Goal: Information Seeking & Learning: Learn about a topic

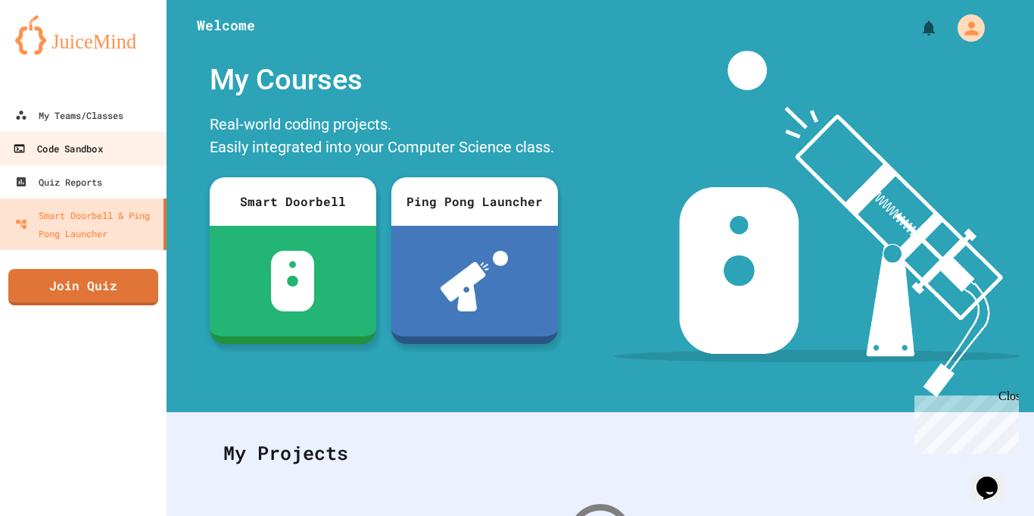
click at [86, 139] on div "Code Sandbox" at bounding box center [57, 148] width 89 height 19
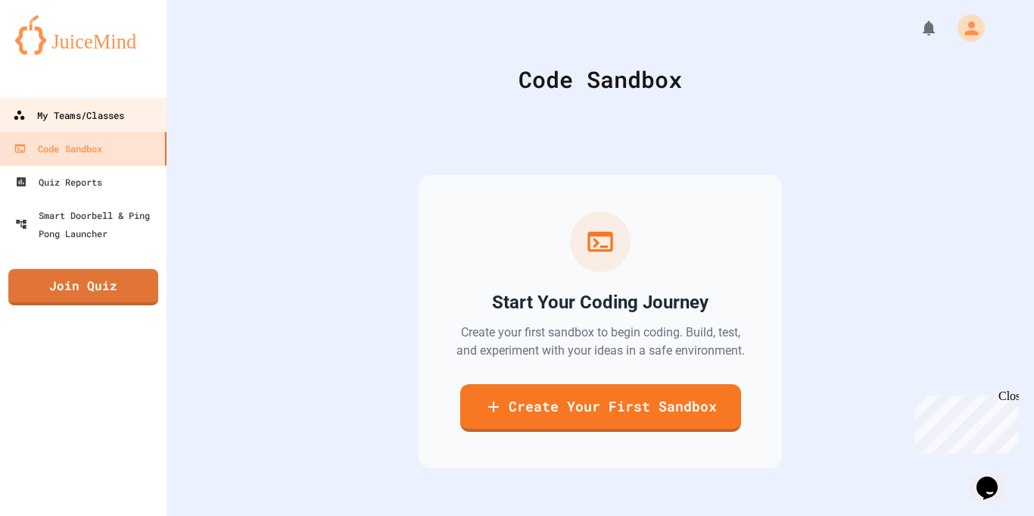
click at [77, 123] on div "My Teams/Classes" at bounding box center [68, 115] width 111 height 19
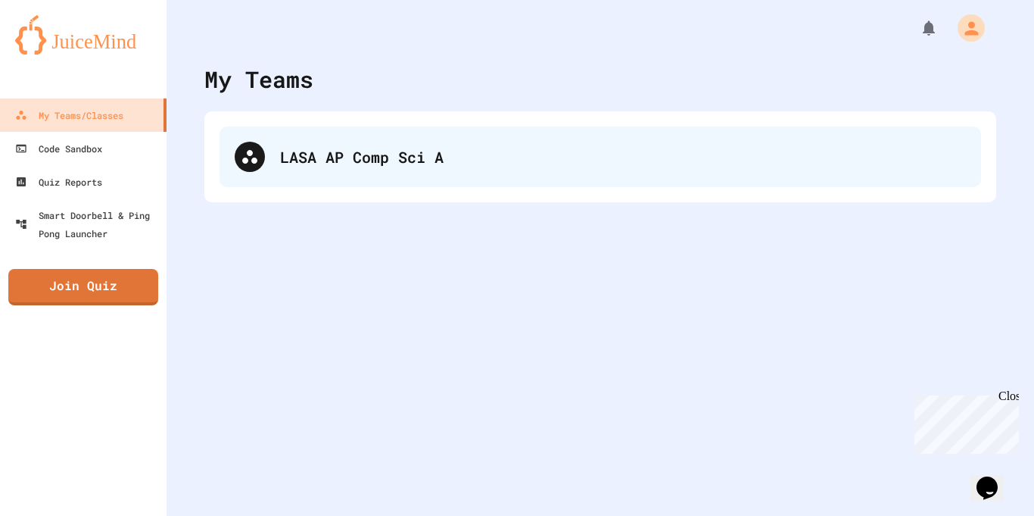
click at [329, 145] on div "LASA AP Comp Sci A" at bounding box center [623, 156] width 686 height 23
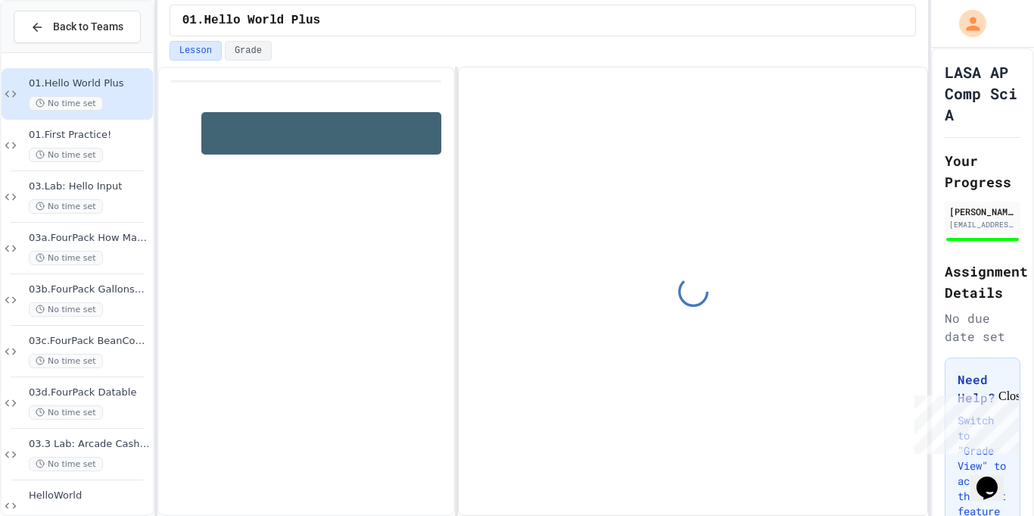
scroll to position [33, 0]
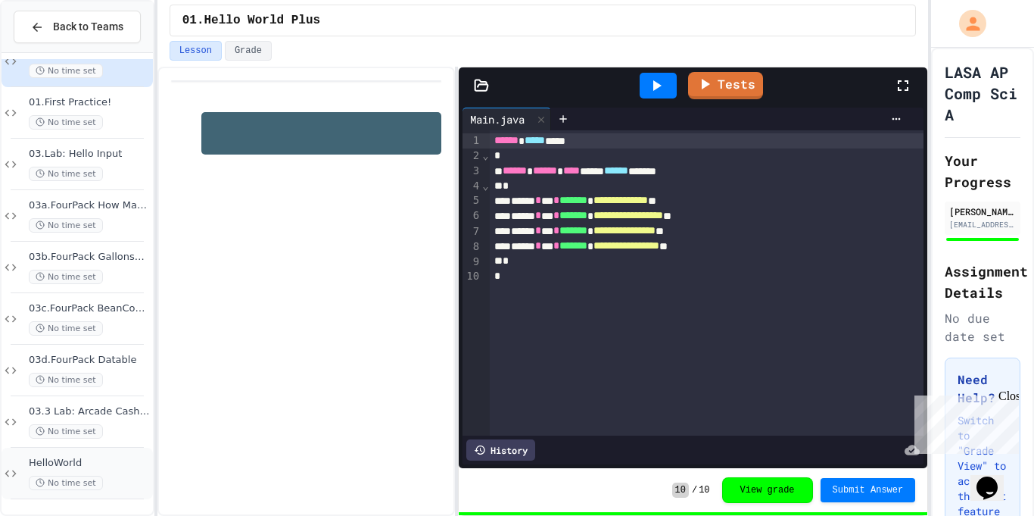
click at [139, 460] on span "HelloWorld" at bounding box center [89, 463] width 121 height 13
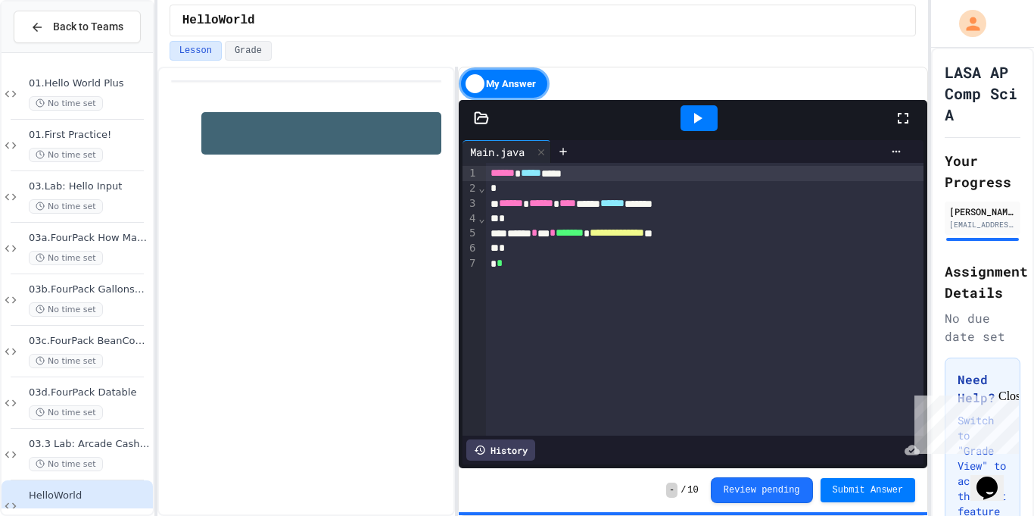
scroll to position [33, 0]
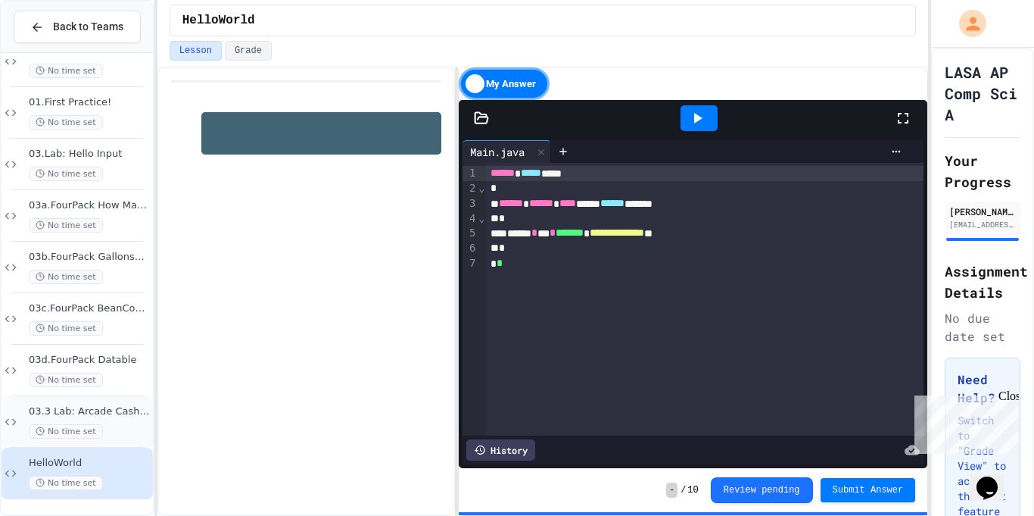
click at [113, 424] on div "No time set" at bounding box center [89, 431] width 121 height 14
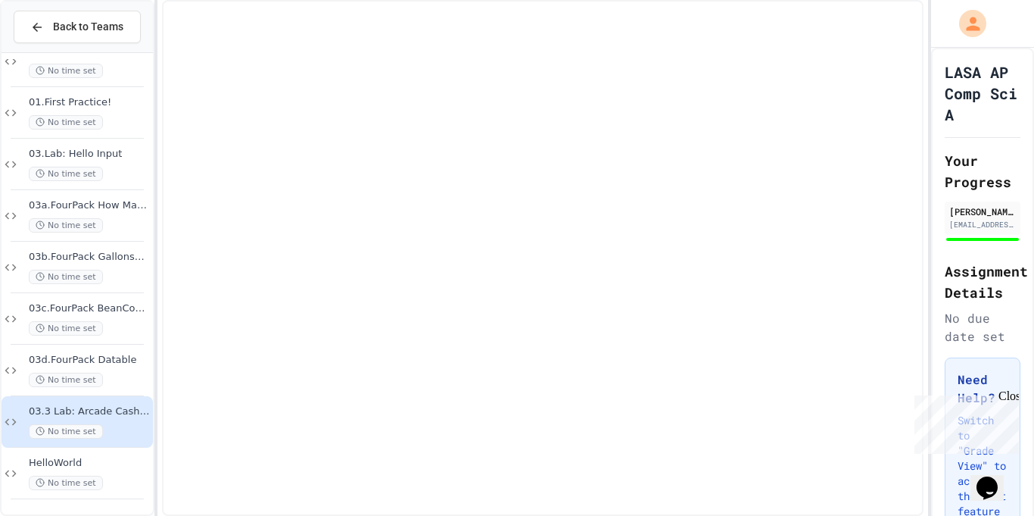
scroll to position [14, 0]
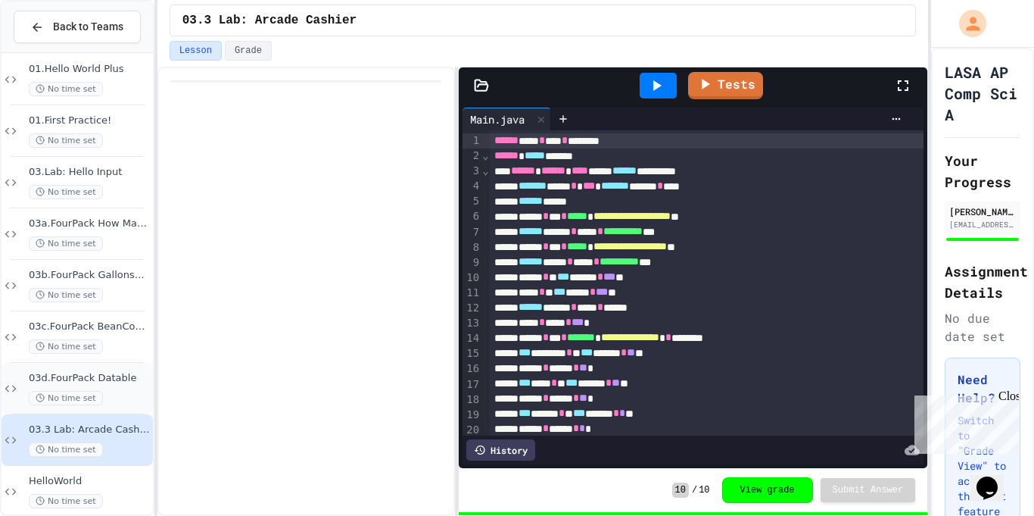
click at [112, 388] on div "03d.FourPack Datable No time set" at bounding box center [89, 388] width 121 height 33
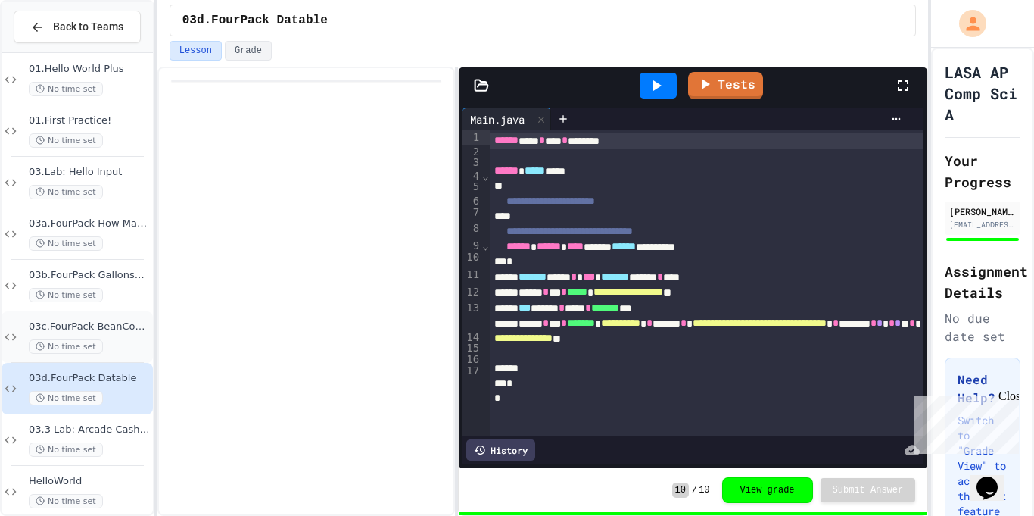
click at [119, 324] on span "03c.FourPack BeanCount" at bounding box center [89, 326] width 121 height 13
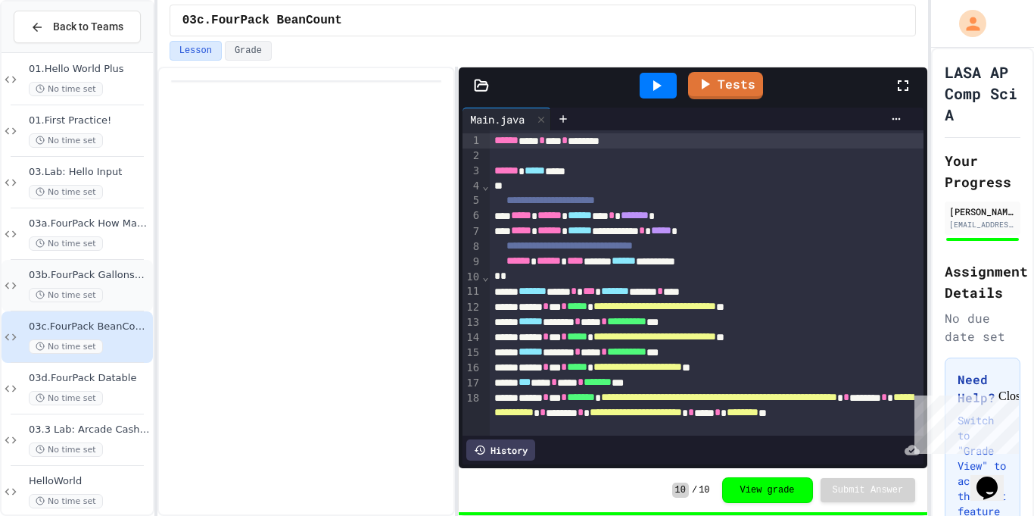
click at [105, 285] on div "03b.FourPack GallonsWasted No time set" at bounding box center [89, 285] width 121 height 33
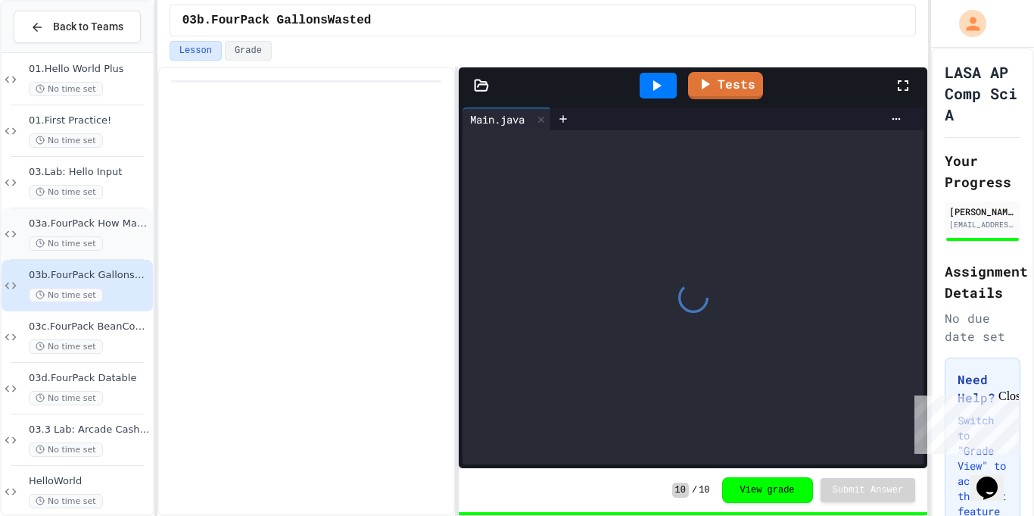
click at [112, 236] on div "No time set" at bounding box center [89, 243] width 121 height 14
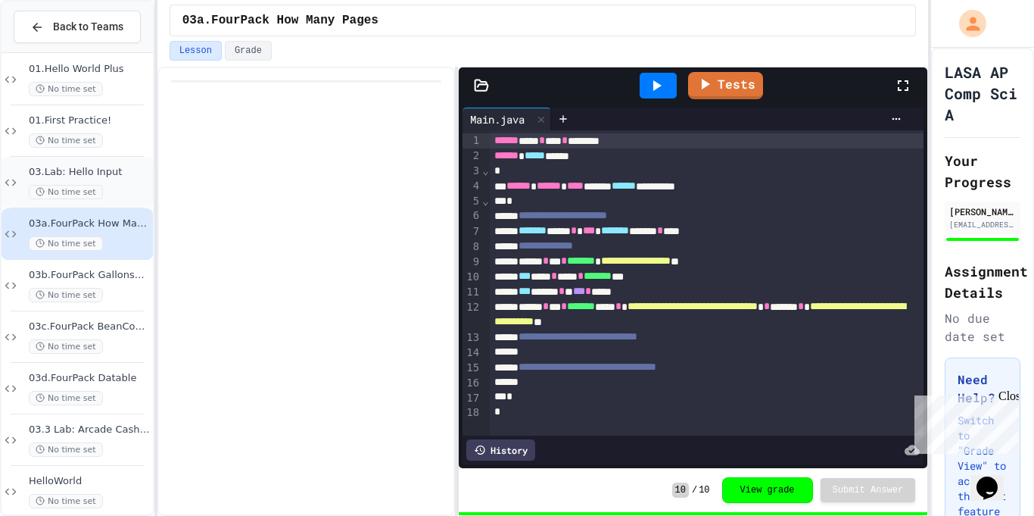
click at [102, 195] on div "No time set" at bounding box center [89, 192] width 121 height 14
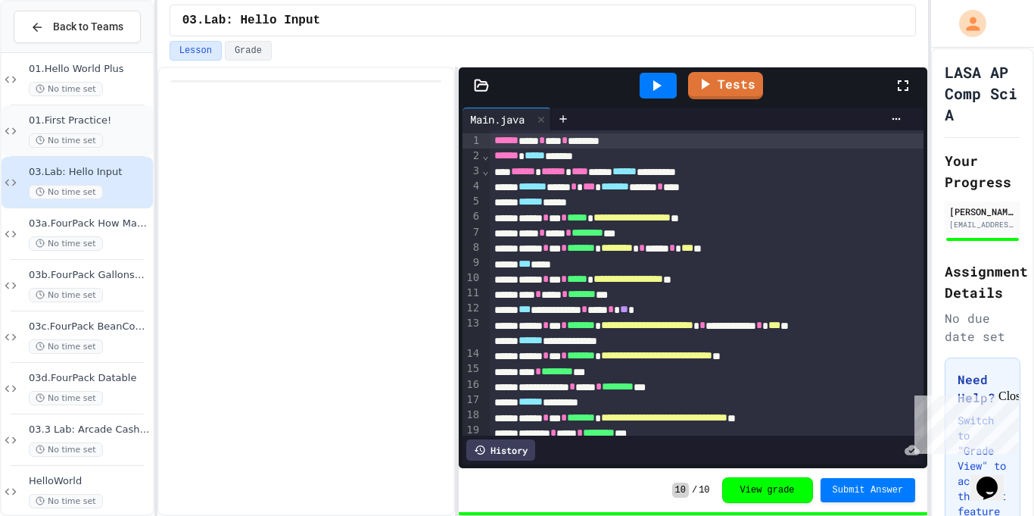
click at [114, 141] on div "No time set" at bounding box center [89, 140] width 121 height 14
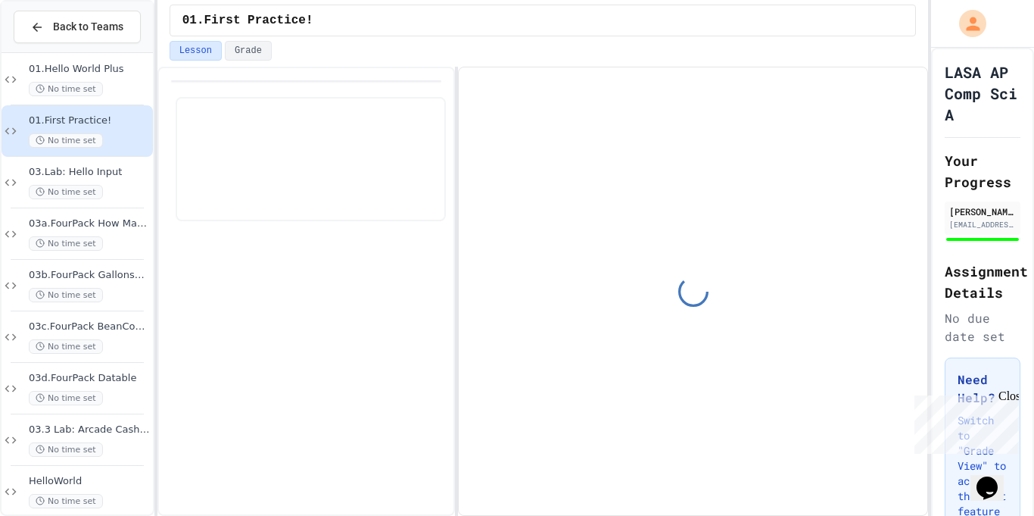
scroll to position [33, 0]
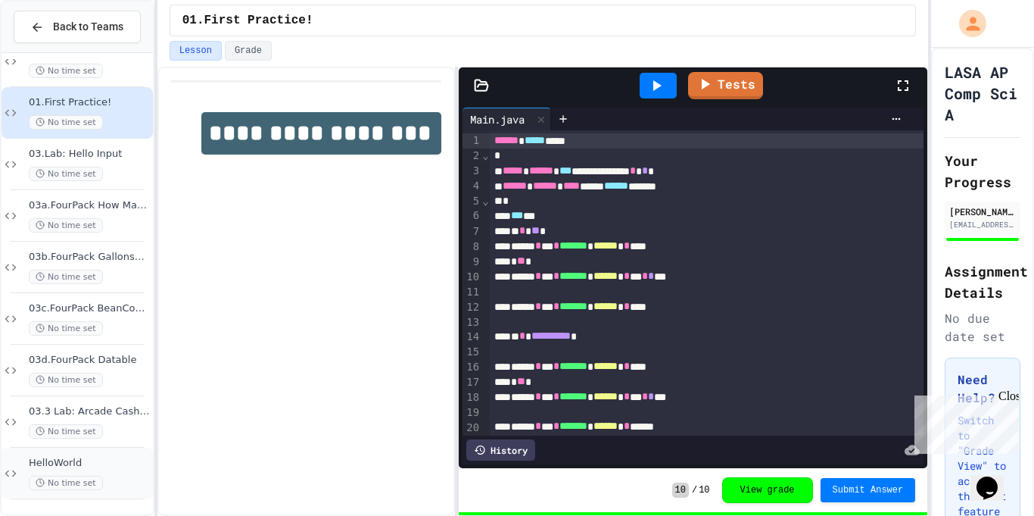
click at [91, 482] on span "No time set" at bounding box center [66, 483] width 74 height 14
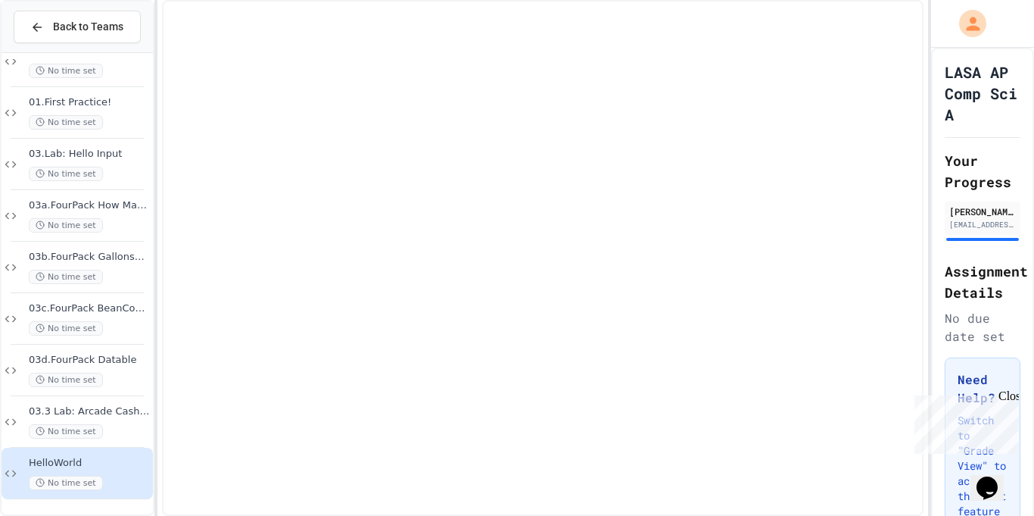
scroll to position [14, 0]
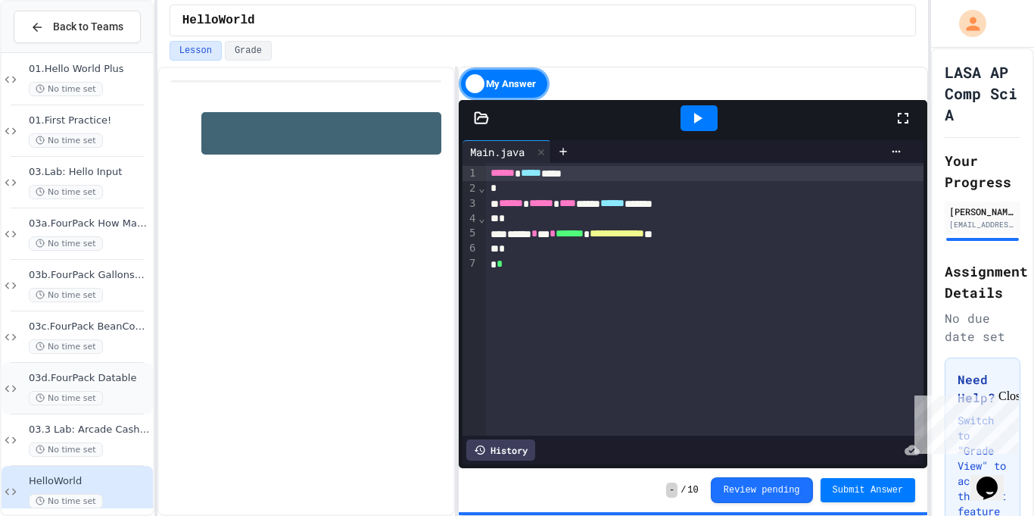
click at [102, 392] on div "No time set" at bounding box center [89, 398] width 121 height 14
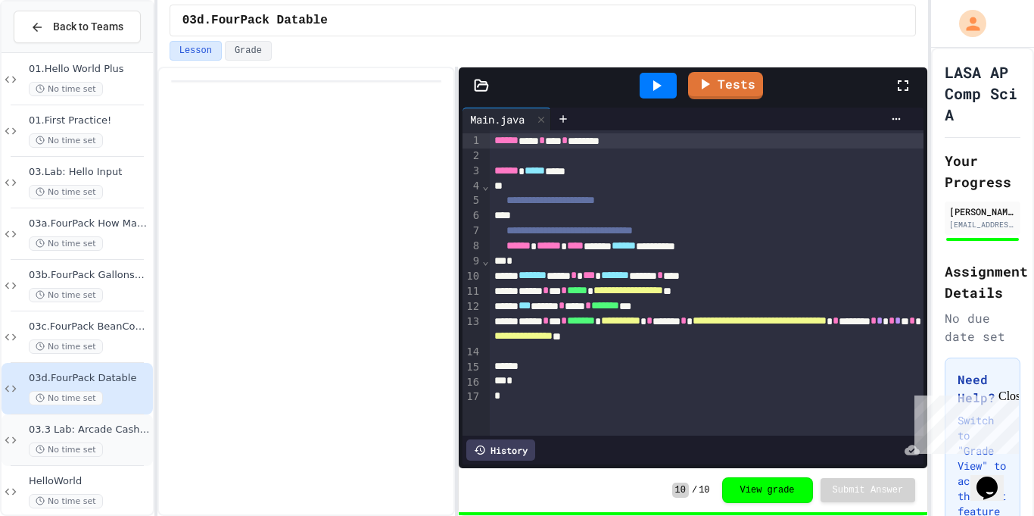
click at [127, 425] on span "03.3 Lab: Arcade Cashier" at bounding box center [89, 429] width 121 height 13
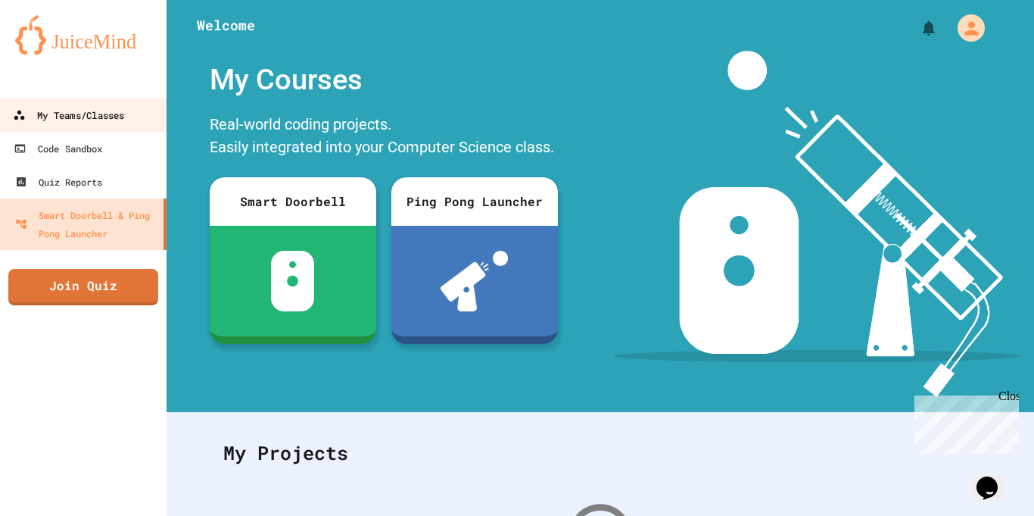
click at [126, 129] on link "My Teams/Classes" at bounding box center [84, 115] width 172 height 34
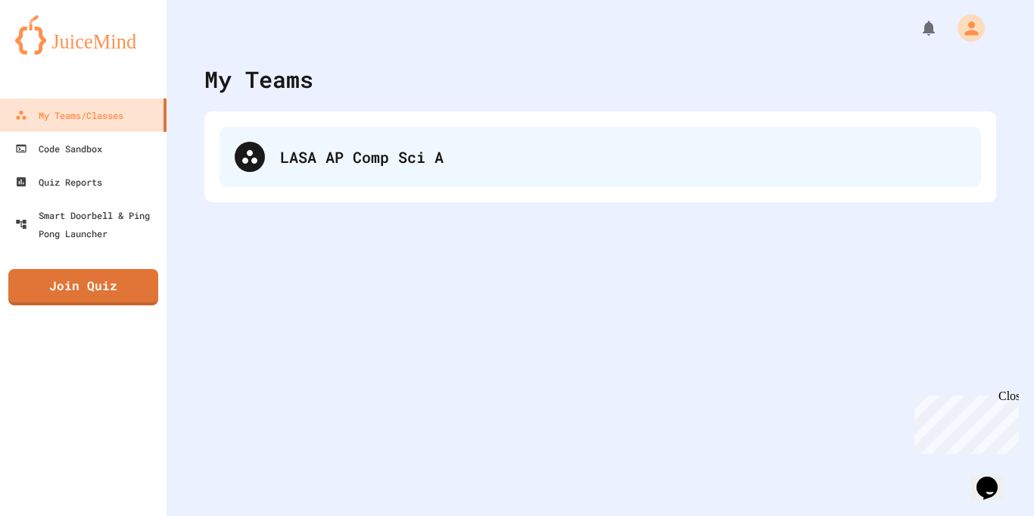
click at [262, 157] on div at bounding box center [250, 157] width 30 height 30
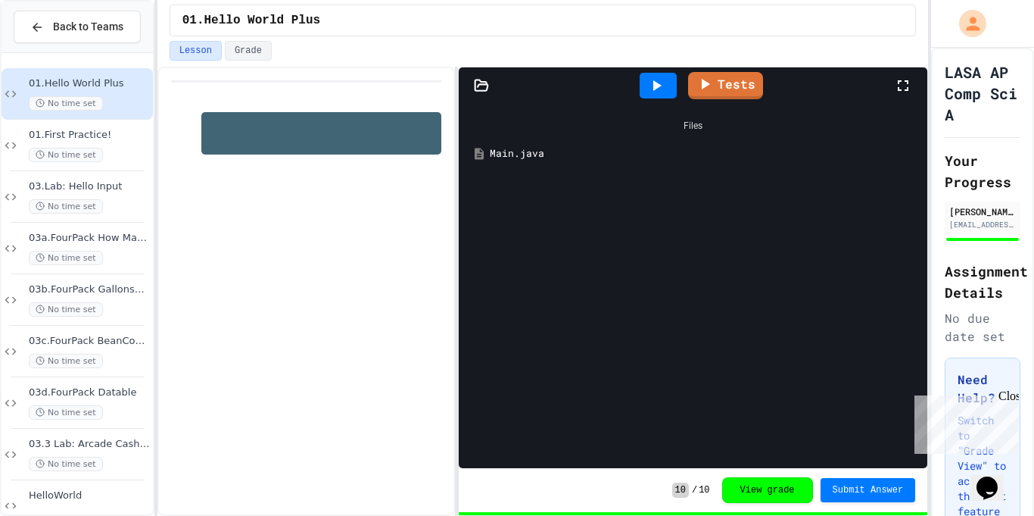
click at [527, 148] on div "Main.java" at bounding box center [704, 153] width 429 height 15
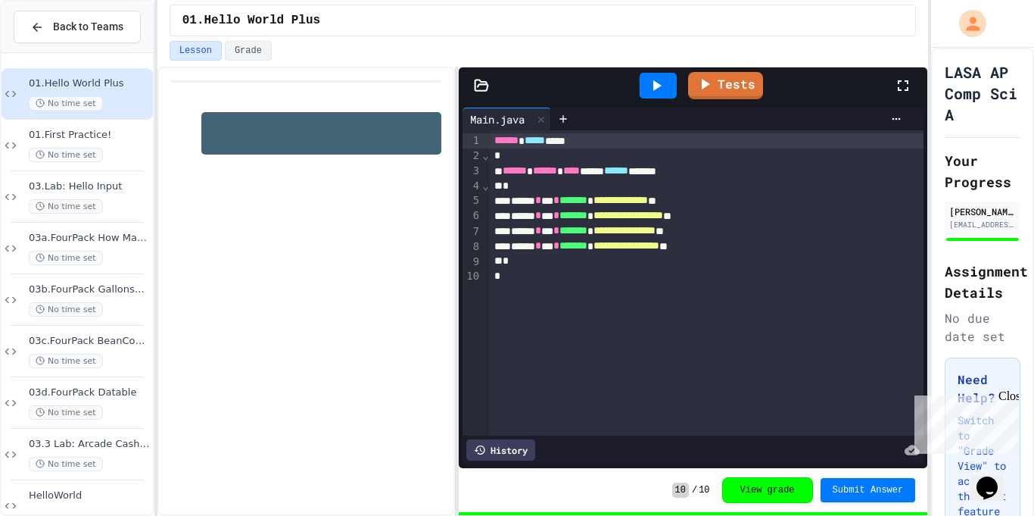
click at [588, 202] on span "*******" at bounding box center [574, 200] width 28 height 11
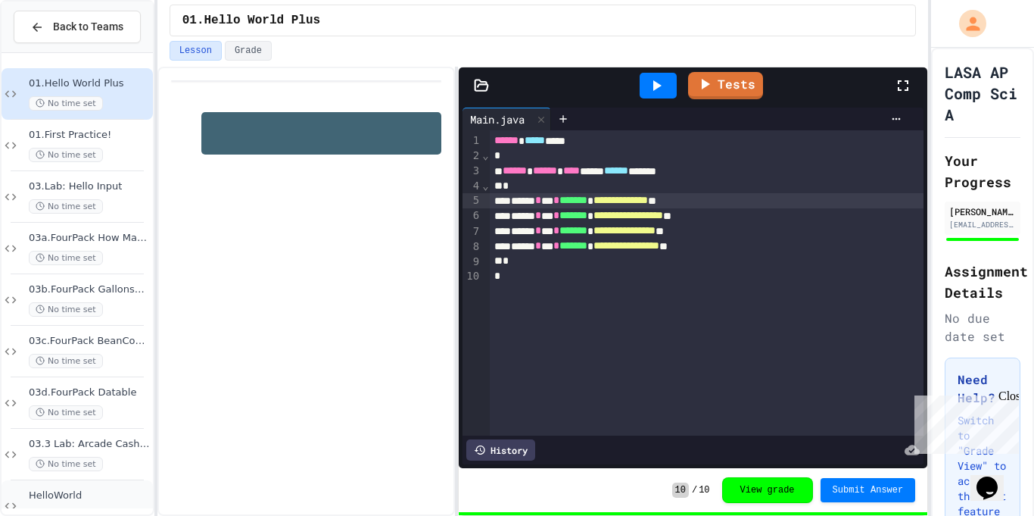
click at [77, 484] on div "HelloWorld No time set" at bounding box center [77, 505] width 151 height 51
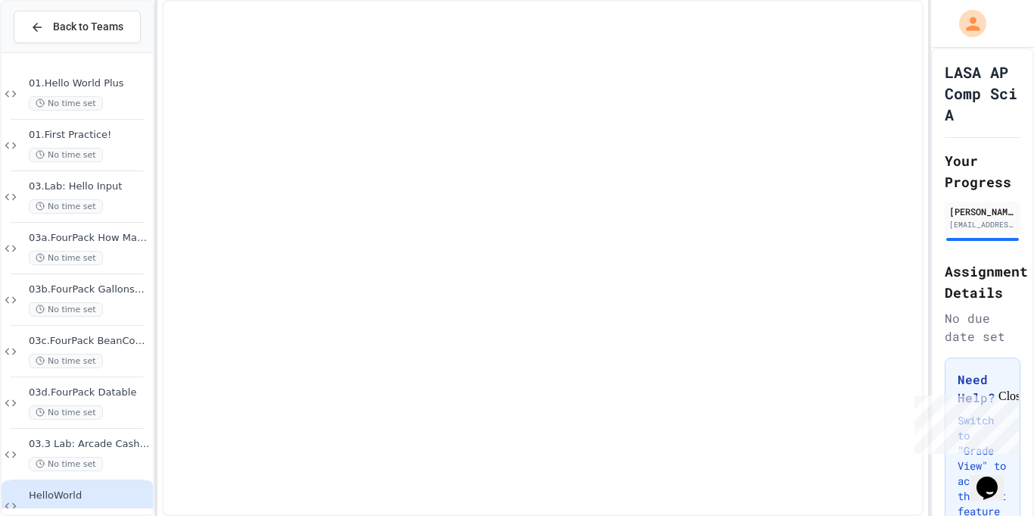
scroll to position [14, 0]
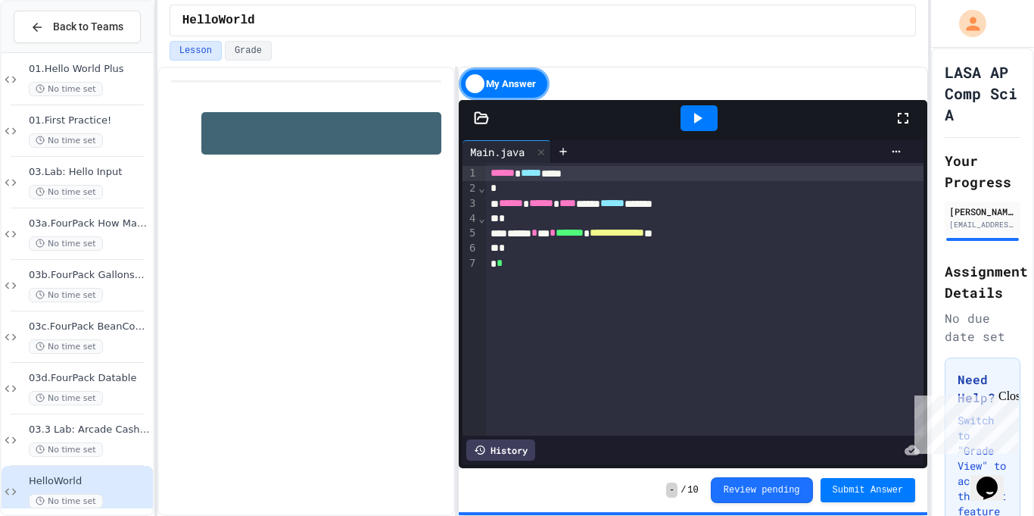
click at [644, 227] on span "**********" at bounding box center [617, 232] width 55 height 11
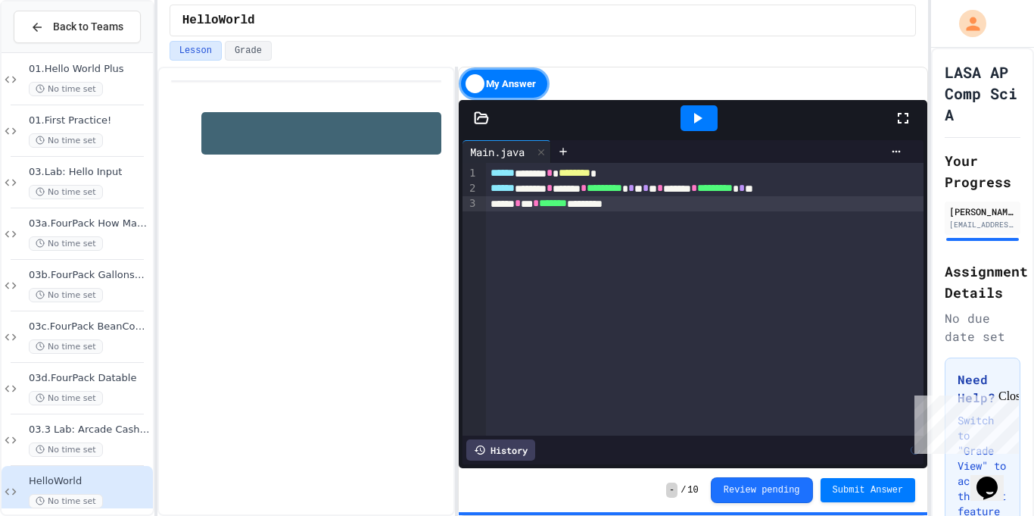
click at [699, 111] on icon at bounding box center [697, 118] width 18 height 18
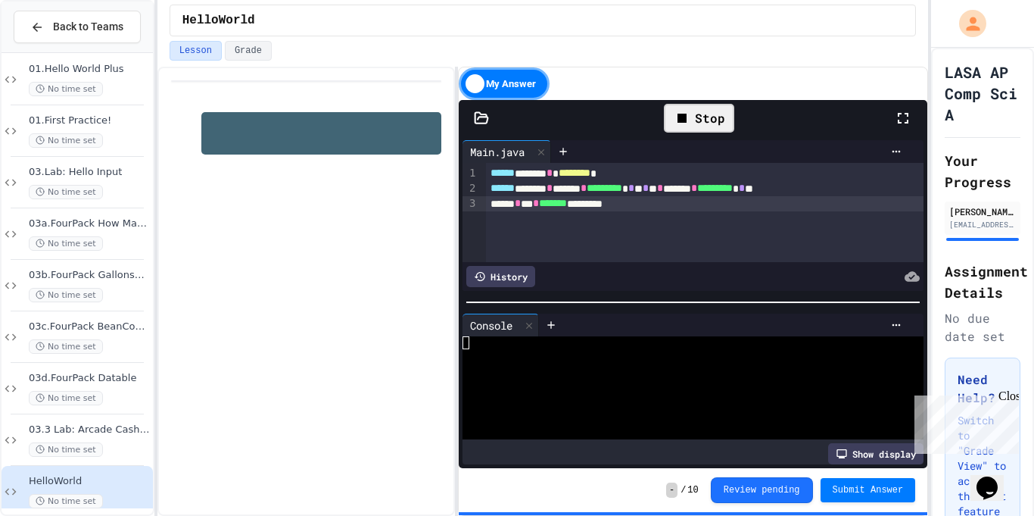
click at [660, 198] on div "****** * *** * ******* *********" at bounding box center [705, 203] width 438 height 15
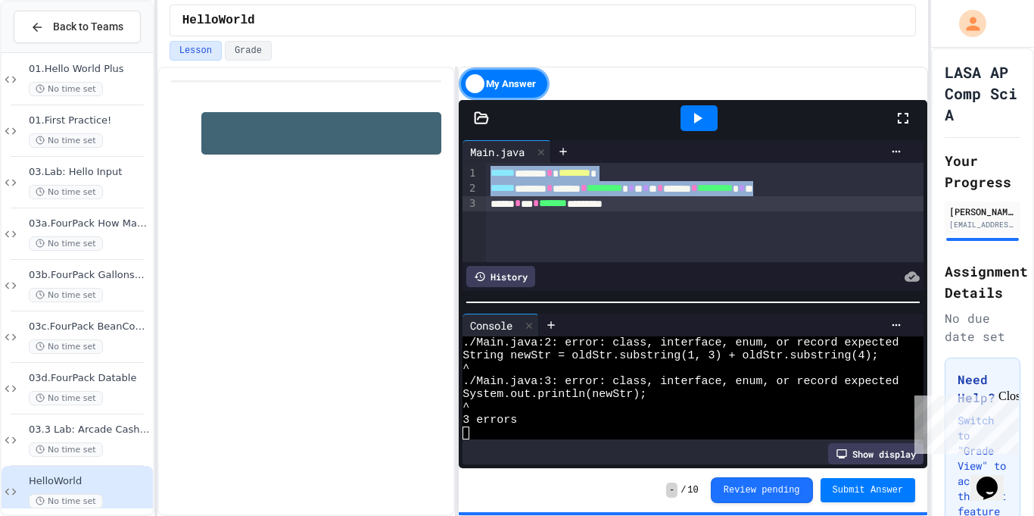
scroll to position [12, 0]
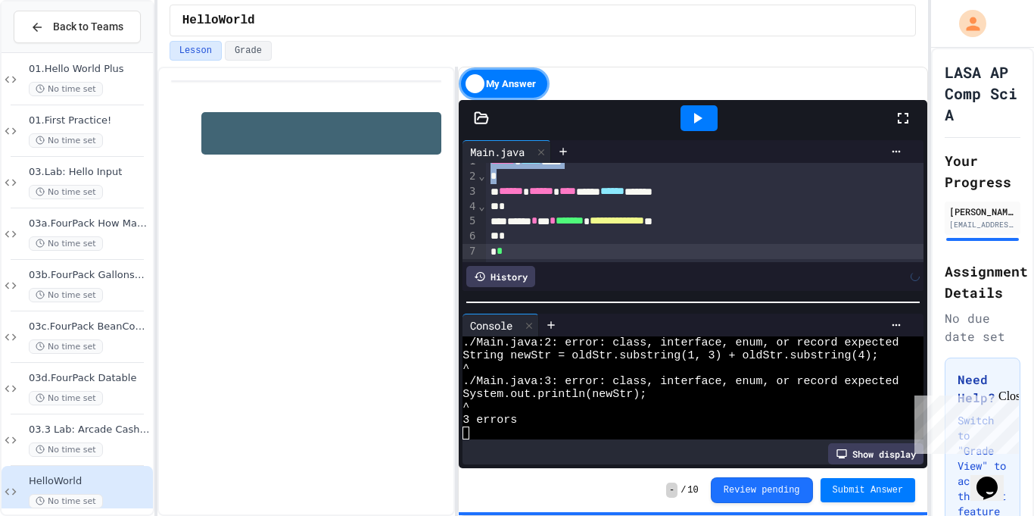
click at [662, 214] on div "**********" at bounding box center [705, 221] width 438 height 15
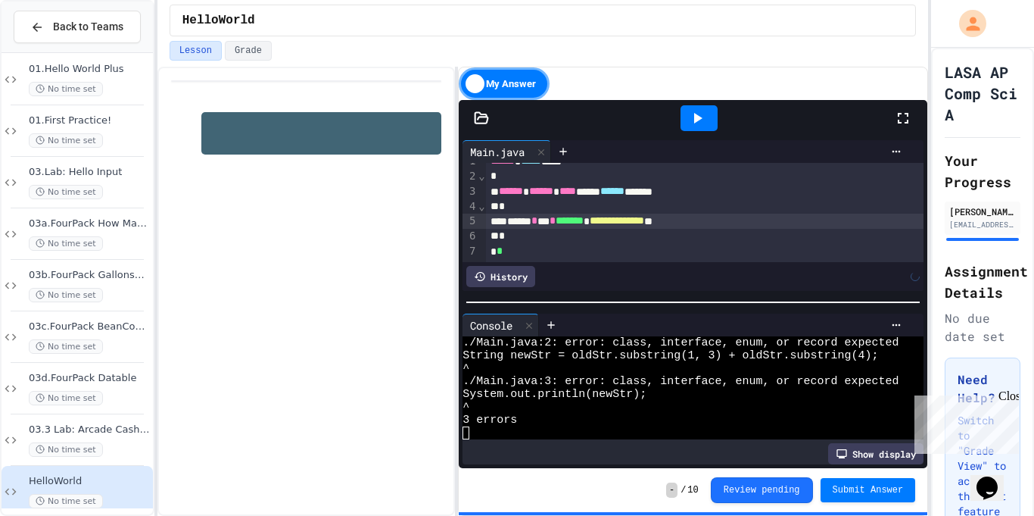
click at [533, 247] on div "* *" at bounding box center [705, 251] width 438 height 15
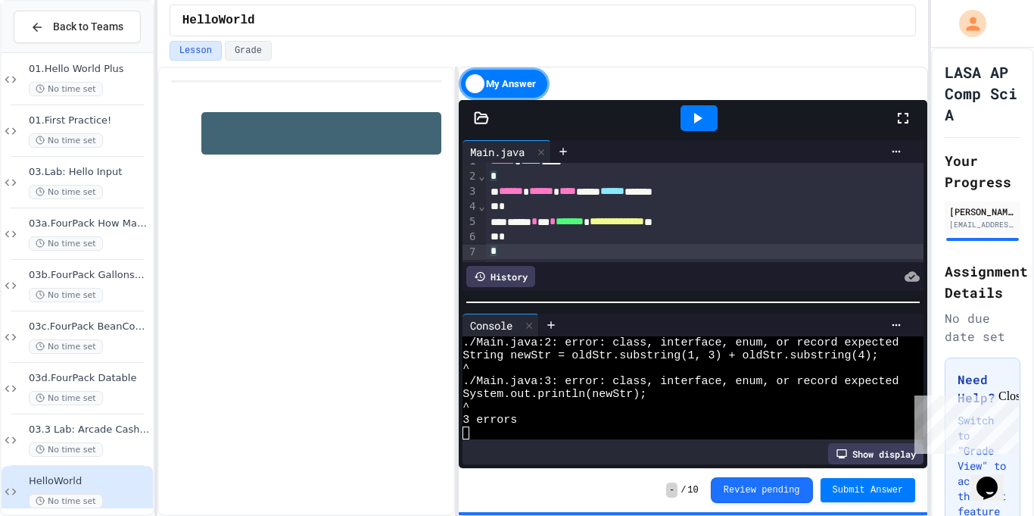
click at [712, 122] on div at bounding box center [699, 118] width 37 height 26
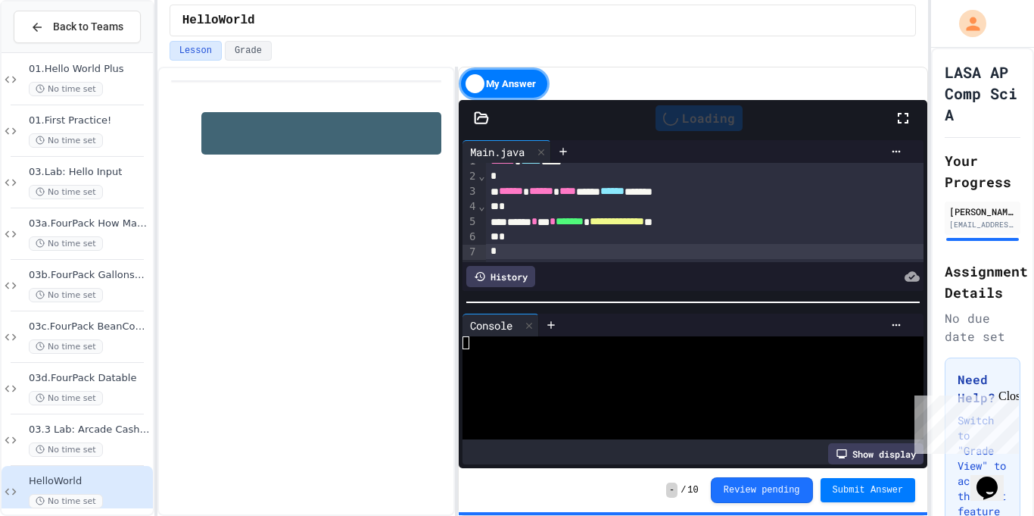
scroll to position [0, 0]
click at [710, 112] on div "Stop" at bounding box center [699, 118] width 70 height 29
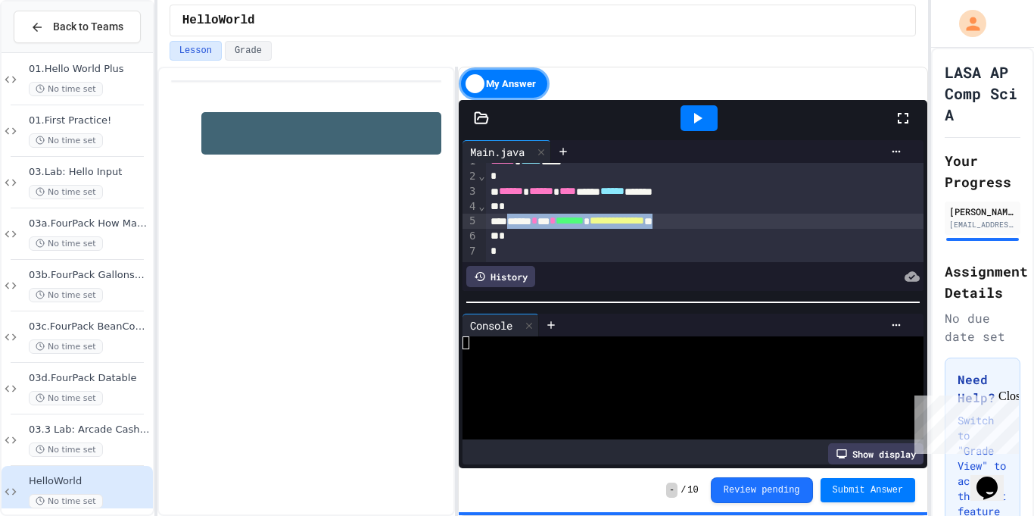
drag, startPoint x: 741, startPoint y: 220, endPoint x: 514, endPoint y: 220, distance: 227.2
click at [514, 220] on div "**********" at bounding box center [705, 221] width 438 height 15
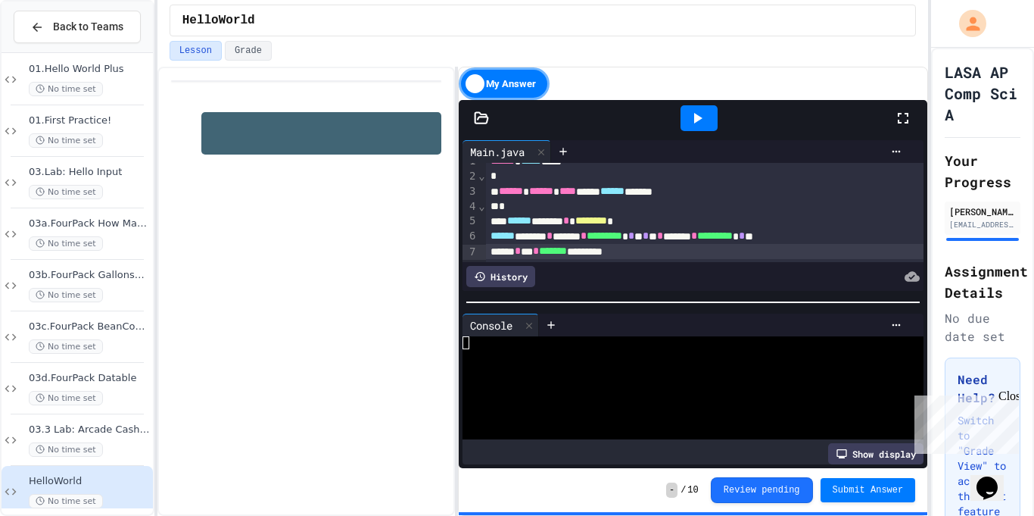
click at [516, 222] on span "******" at bounding box center [519, 220] width 24 height 11
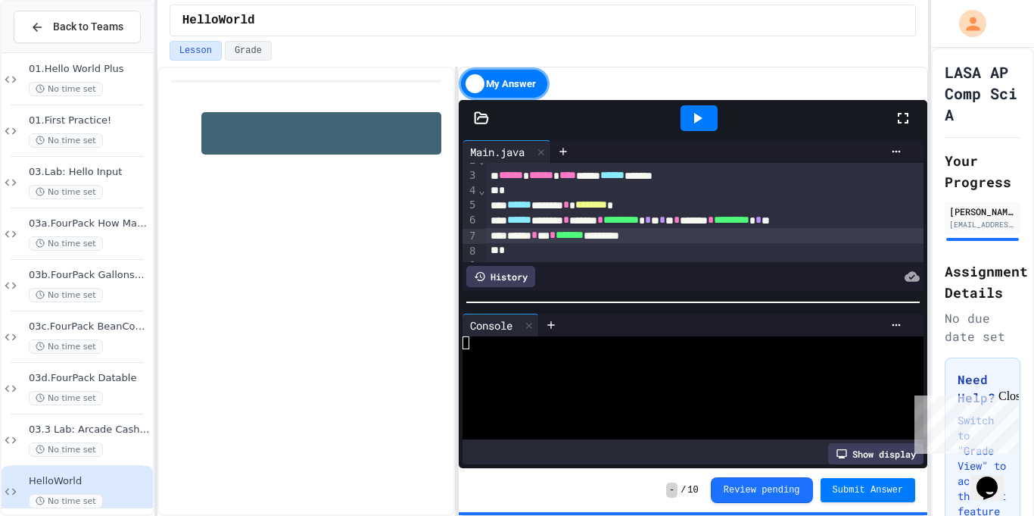
click at [699, 115] on icon at bounding box center [697, 118] width 18 height 18
click at [560, 417] on div at bounding box center [684, 419] width 443 height 13
